Goal: Information Seeking & Learning: Learn about a topic

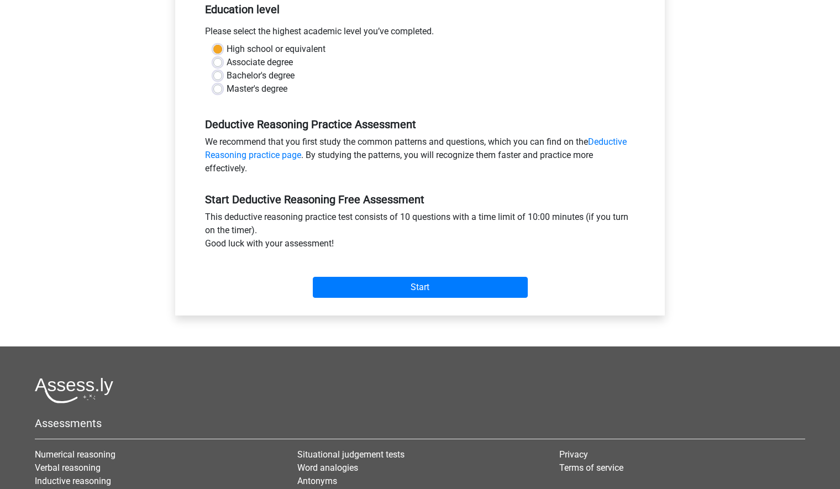
scroll to position [285, 0]
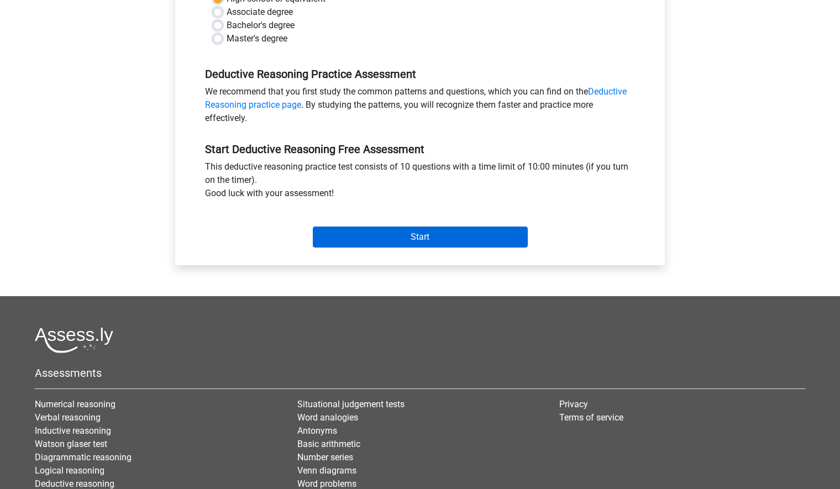
click at [417, 241] on input "Start" at bounding box center [420, 237] width 215 height 21
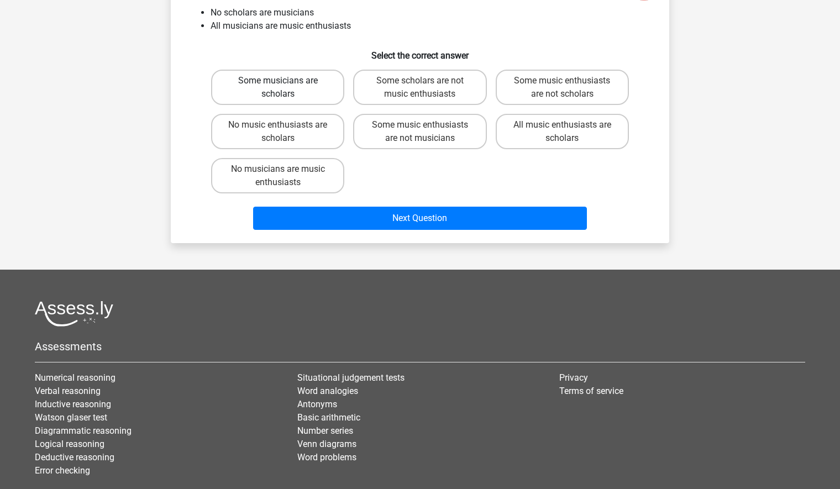
scroll to position [125, 0]
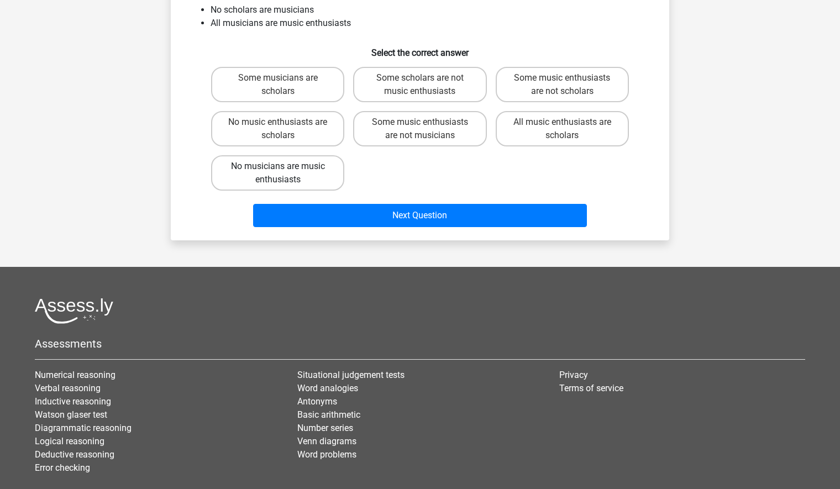
click at [299, 172] on label "No musicians are music enthusiasts" at bounding box center [277, 172] width 133 height 35
click at [285, 172] on input "No musicians are music enthusiasts" at bounding box center [281, 169] width 7 height 7
radio input "true"
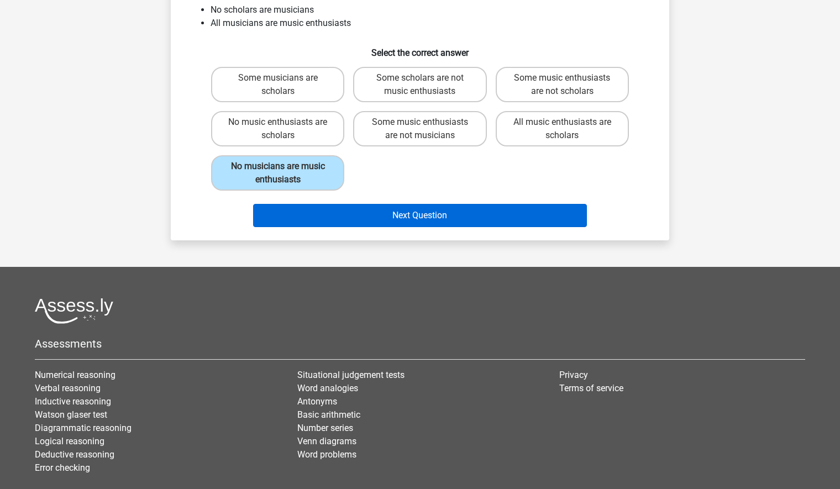
click at [427, 218] on button "Next Question" at bounding box center [420, 215] width 334 height 23
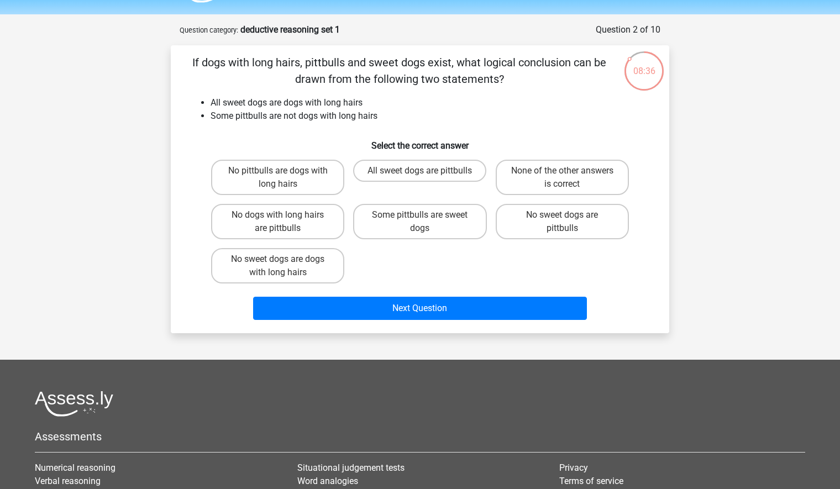
scroll to position [43, 0]
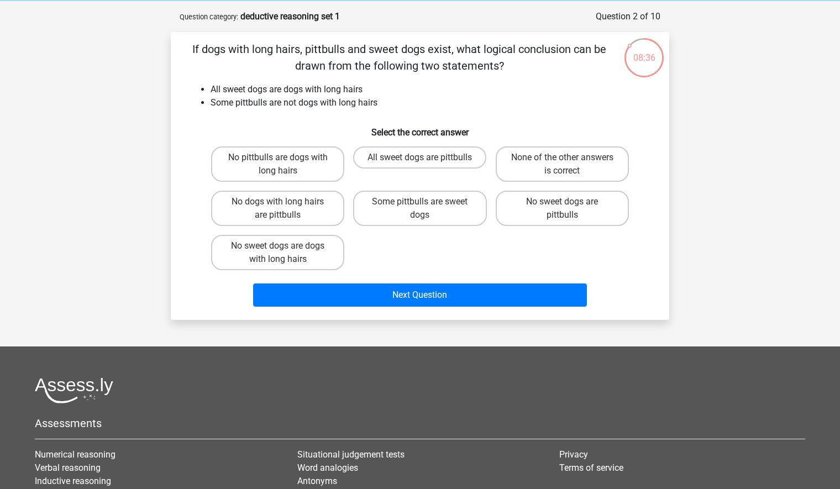
click at [427, 218] on label "Some pittbulls are sweet dogs" at bounding box center [419, 208] width 133 height 35
click at [427, 209] on input "Some pittbulls are sweet dogs" at bounding box center [423, 205] width 7 height 7
radio input "true"
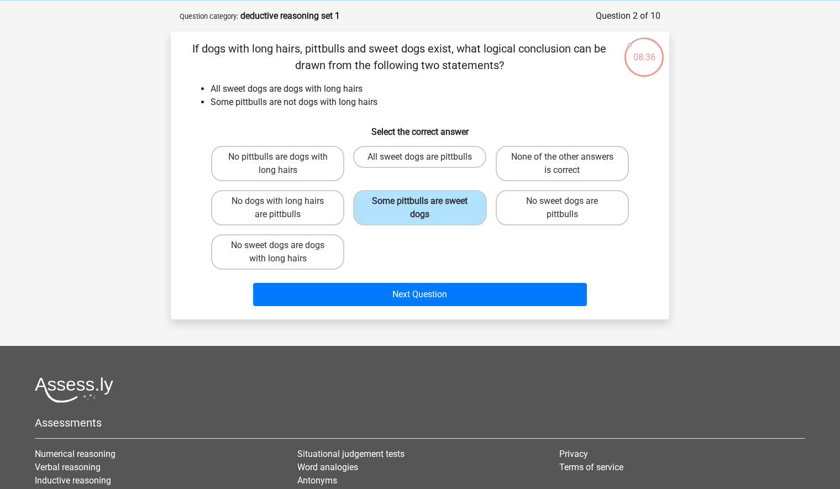
scroll to position [46, 0]
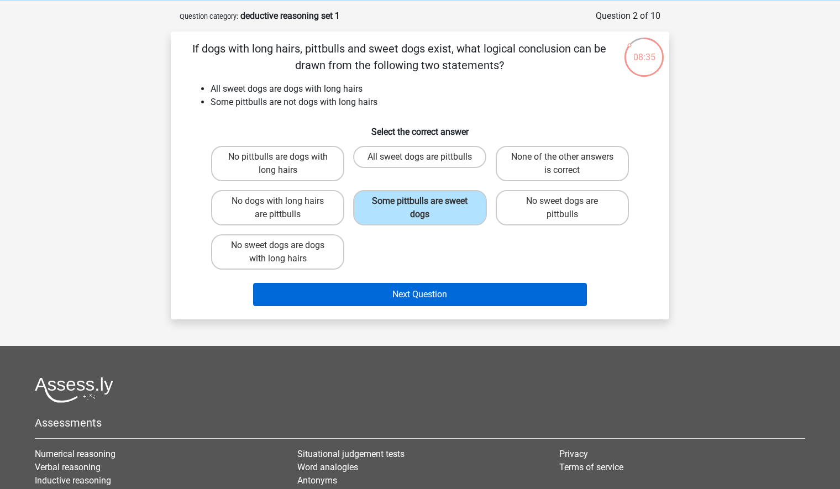
click at [469, 302] on button "Next Question" at bounding box center [420, 294] width 334 height 23
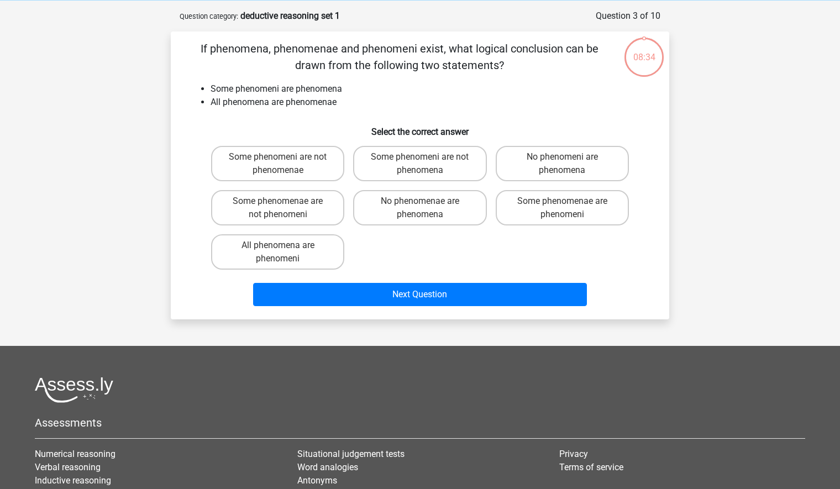
scroll to position [55, 0]
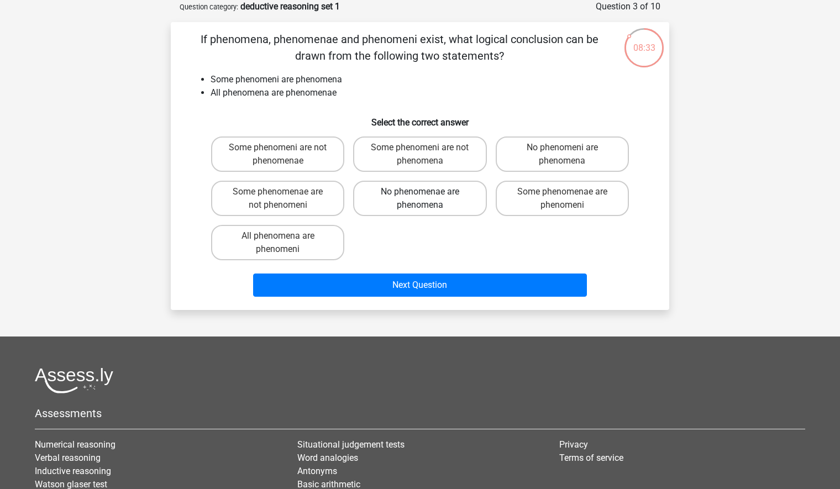
click at [396, 196] on label "No phenomenae are phenomena" at bounding box center [419, 198] width 133 height 35
click at [420, 196] on input "No phenomenae are phenomena" at bounding box center [423, 195] width 7 height 7
radio input "true"
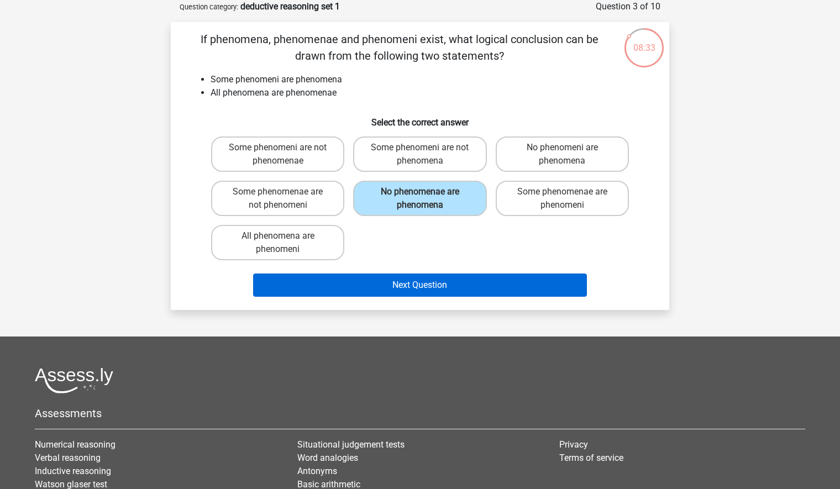
click at [433, 279] on button "Next Question" at bounding box center [420, 285] width 334 height 23
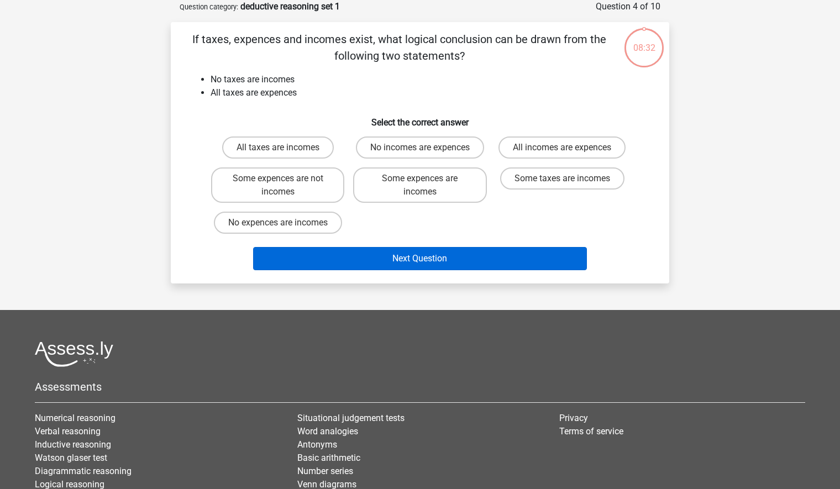
click at [422, 248] on button "Next Question" at bounding box center [420, 258] width 334 height 23
click at [438, 253] on button "Next Question" at bounding box center [420, 258] width 334 height 23
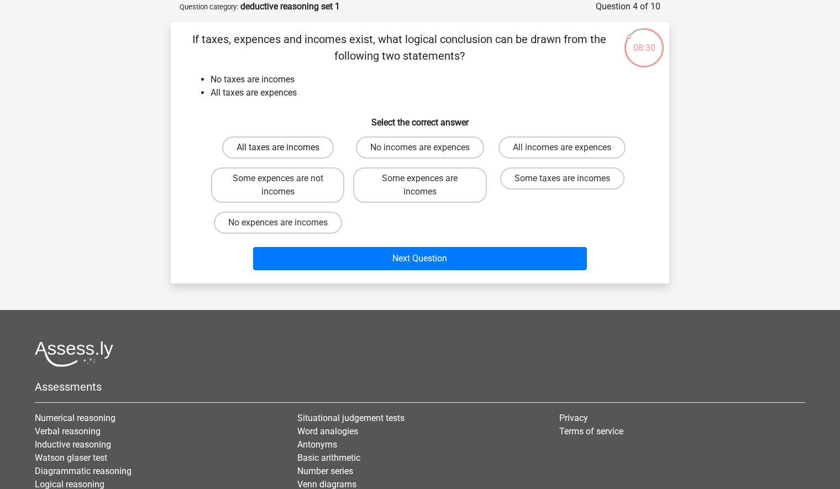
click at [301, 148] on label "All taxes are incomes" at bounding box center [278, 148] width 112 height 22
click at [285, 148] on input "All taxes are incomes" at bounding box center [281, 151] width 7 height 7
radio input "true"
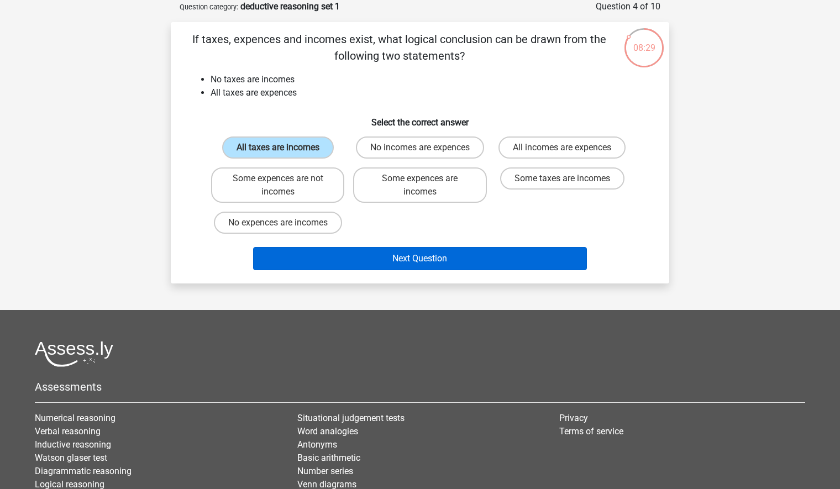
click at [416, 260] on button "Next Question" at bounding box center [420, 258] width 334 height 23
click at [425, 262] on button "Next Question" at bounding box center [420, 258] width 334 height 23
click at [403, 252] on button "Next Question" at bounding box center [420, 258] width 334 height 23
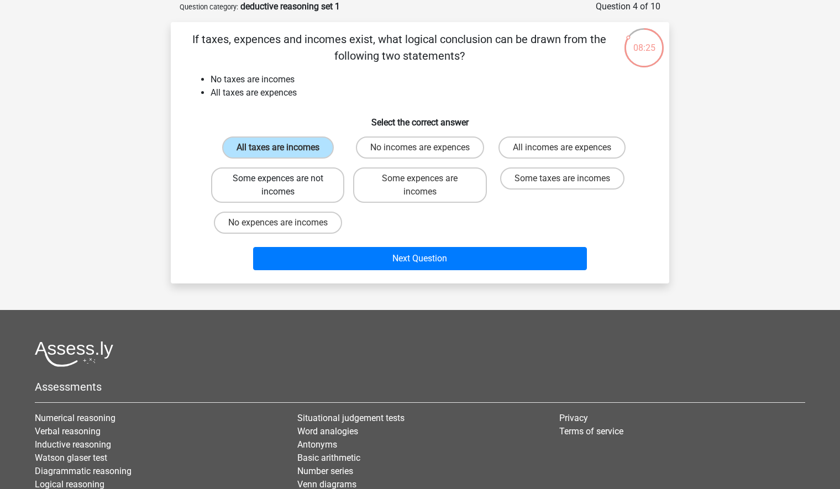
click at [266, 186] on label "Some expences are not incomes" at bounding box center [277, 184] width 133 height 35
click at [278, 186] on input "Some expences are not incomes" at bounding box center [281, 182] width 7 height 7
radio input "true"
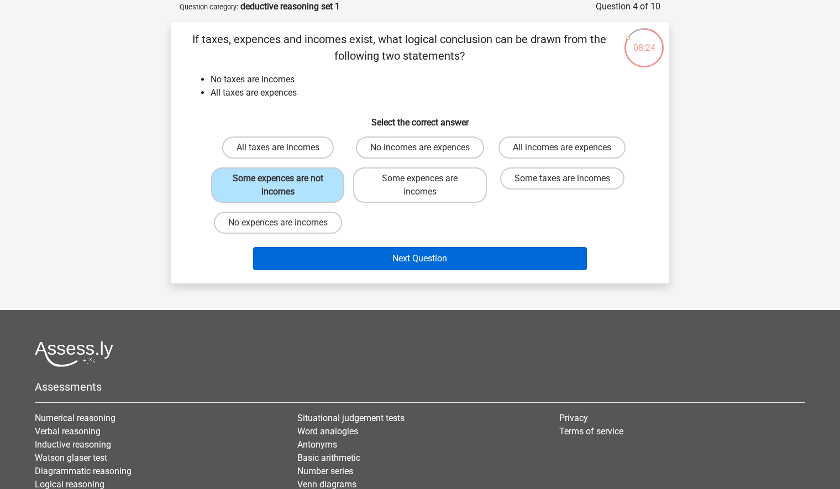
click at [417, 263] on button "Next Question" at bounding box center [420, 258] width 334 height 23
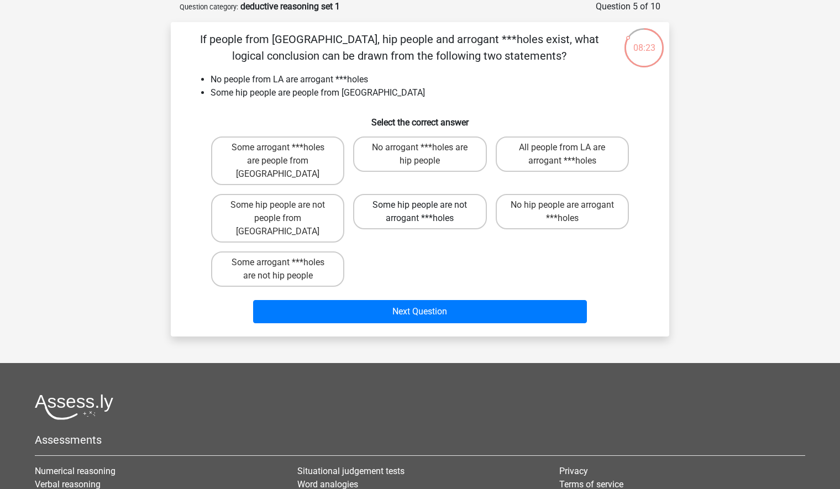
click at [406, 197] on label "Some hip people are not arrogant ***holes" at bounding box center [419, 211] width 133 height 35
click at [420, 205] on input "Some hip people are not arrogant ***holes" at bounding box center [423, 208] width 7 height 7
radio input "true"
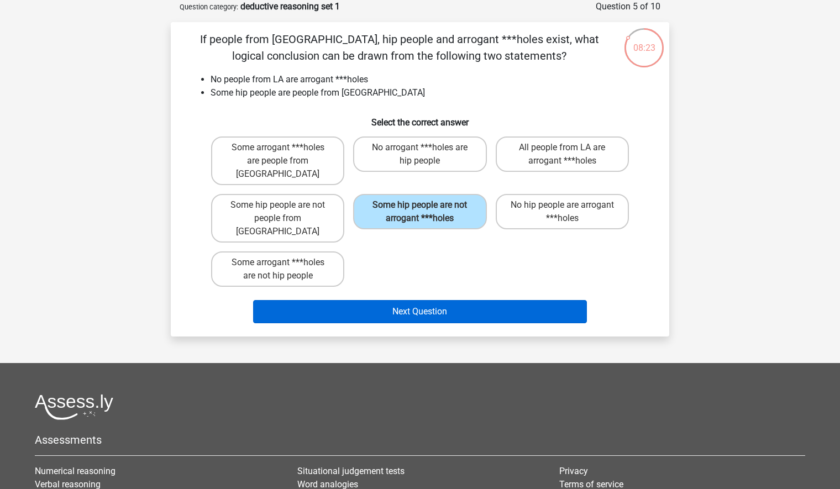
click at [444, 300] on button "Next Question" at bounding box center [420, 311] width 334 height 23
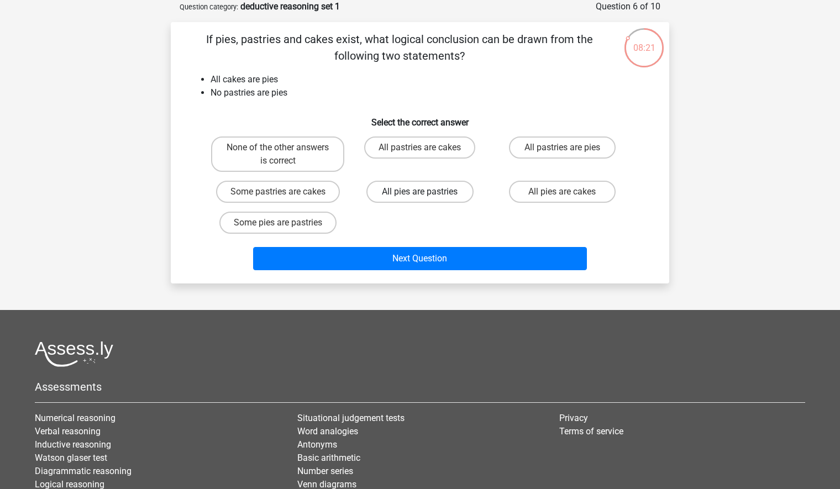
click at [427, 192] on label "All pies are pastries" at bounding box center [419, 192] width 107 height 22
click at [427, 192] on input "All pies are pastries" at bounding box center [423, 195] width 7 height 7
radio input "true"
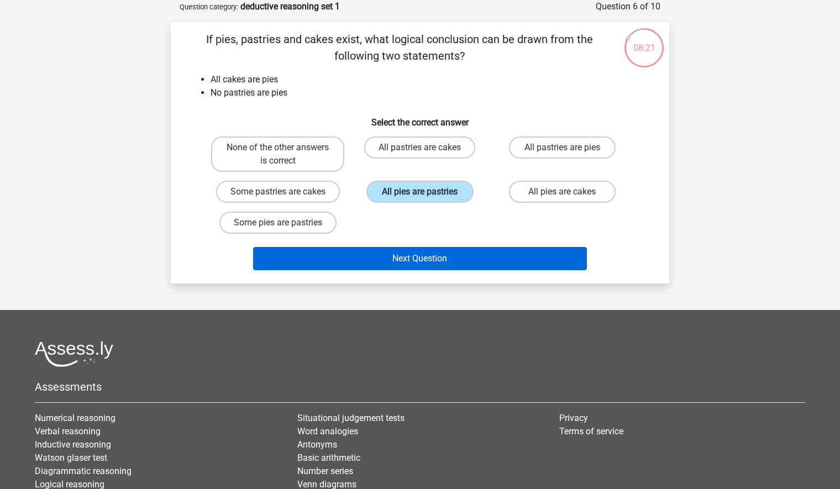
click at [431, 249] on button "Next Question" at bounding box center [420, 258] width 334 height 23
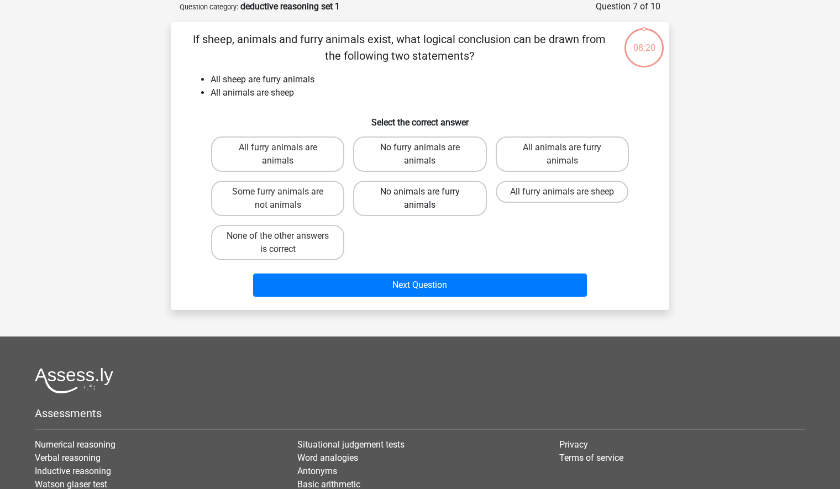
click at [416, 191] on label "No animals are furry animals" at bounding box center [419, 198] width 133 height 35
click at [420, 192] on input "No animals are furry animals" at bounding box center [423, 195] width 7 height 7
radio input "true"
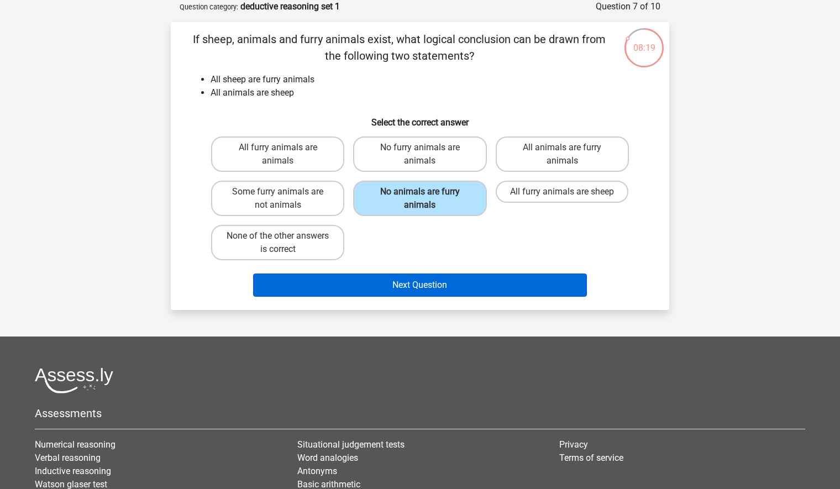
click at [438, 275] on button "Next Question" at bounding box center [420, 285] width 334 height 23
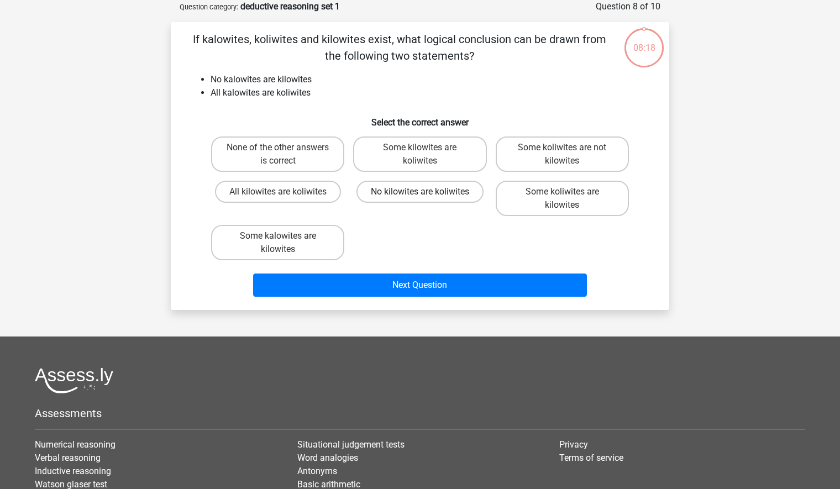
click at [403, 193] on label "No kilowites are koliwites" at bounding box center [419, 192] width 127 height 22
click at [420, 193] on input "No kilowites are koliwites" at bounding box center [423, 195] width 7 height 7
radio input "true"
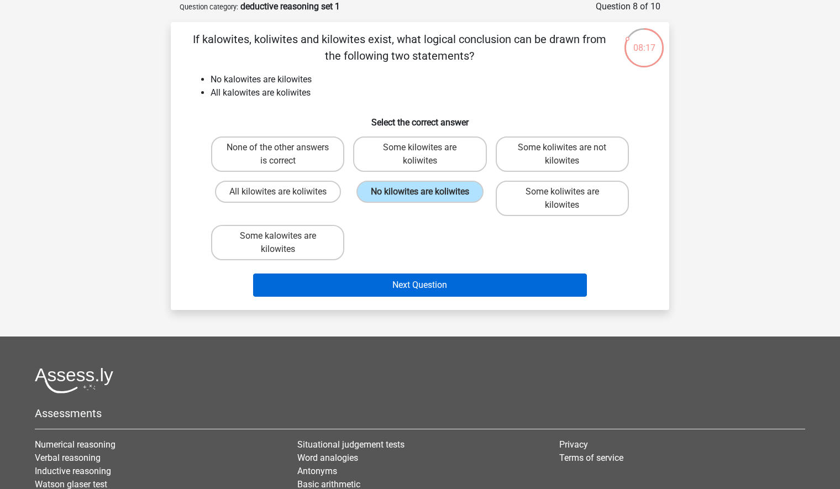
click at [426, 287] on button "Next Question" at bounding box center [420, 285] width 334 height 23
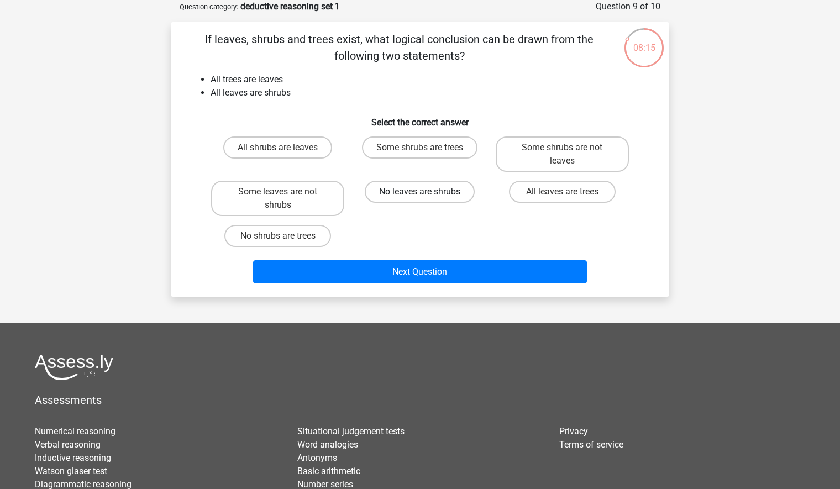
click at [404, 192] on label "No leaves are shrubs" at bounding box center [420, 192] width 110 height 22
click at [420, 192] on input "No leaves are shrubs" at bounding box center [423, 195] width 7 height 7
radio input "true"
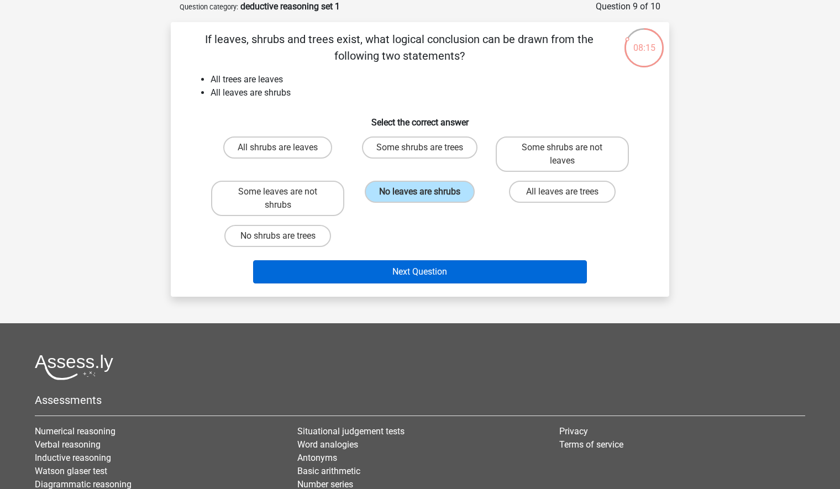
click at [435, 272] on button "Next Question" at bounding box center [420, 271] width 334 height 23
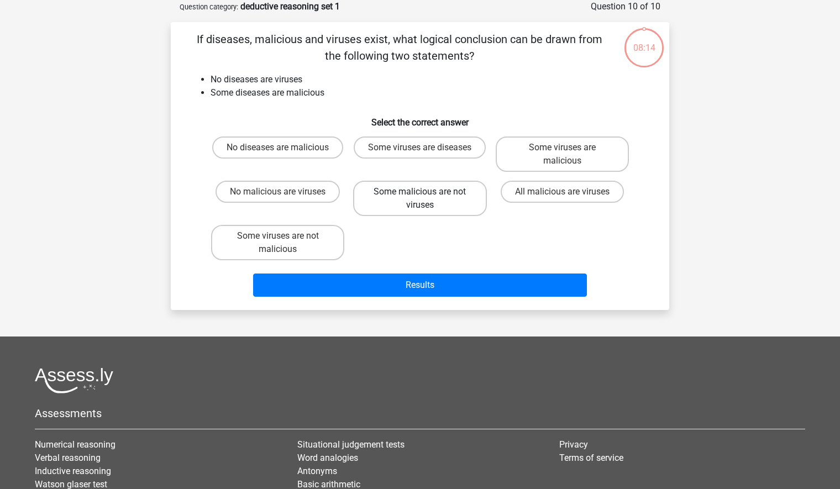
click at [391, 187] on label "Some malicious are not viruses" at bounding box center [419, 198] width 133 height 35
click at [420, 192] on input "Some malicious are not viruses" at bounding box center [423, 195] width 7 height 7
radio input "true"
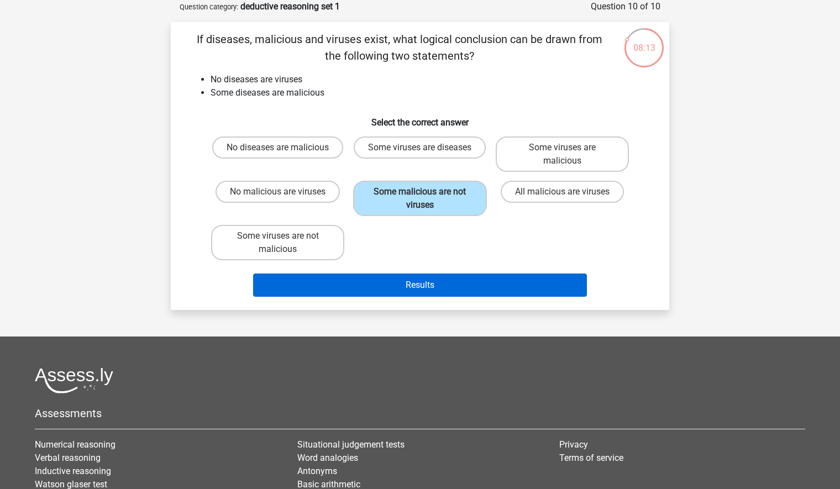
click at [421, 277] on button "Results" at bounding box center [420, 285] width 334 height 23
